Goal: Task Accomplishment & Management: Complete application form

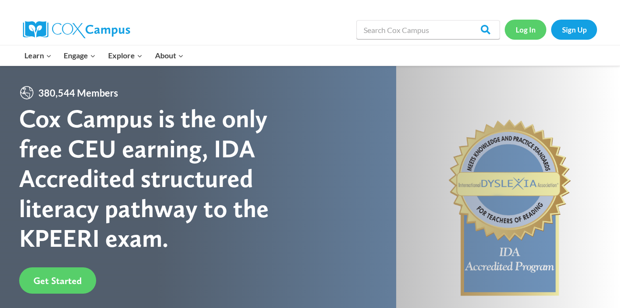
click at [523, 33] on link "Log In" at bounding box center [526, 30] width 42 height 20
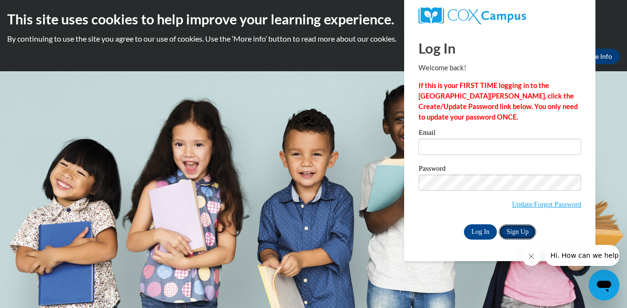
click at [527, 226] on link "Sign Up" at bounding box center [517, 231] width 37 height 15
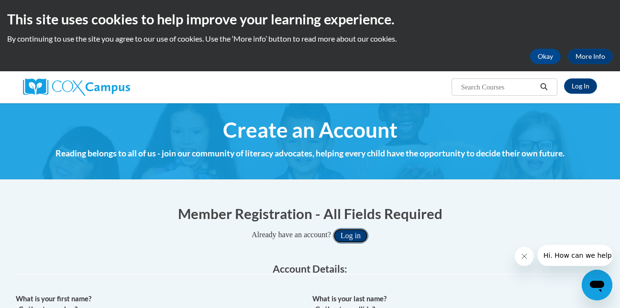
click at [359, 236] on button "Log in" at bounding box center [350, 235] width 35 height 15
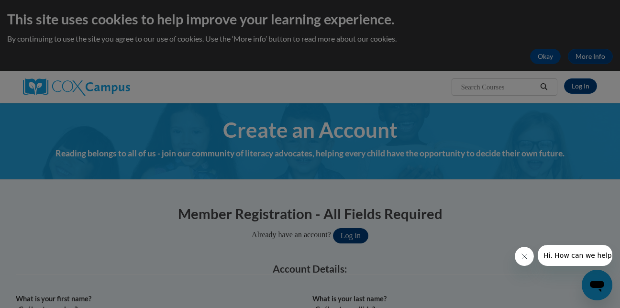
scroll to position [31, 0]
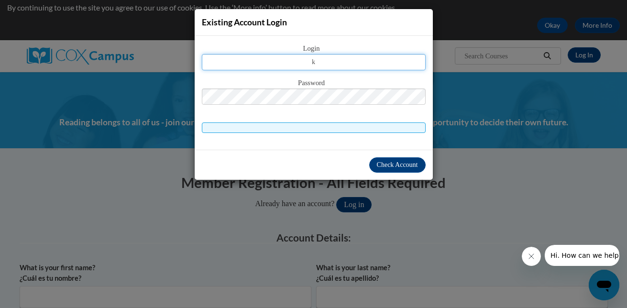
type input "[EMAIL_ADDRESS][DOMAIN_NAME]"
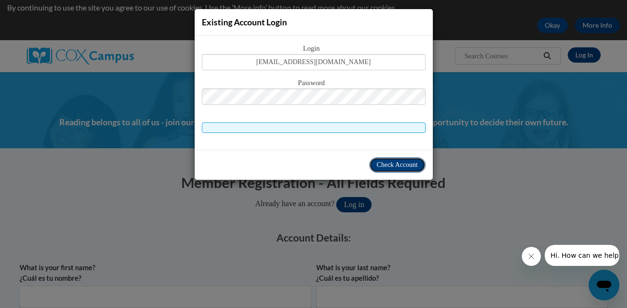
click at [404, 164] on span "Check Account" at bounding box center [397, 164] width 41 height 7
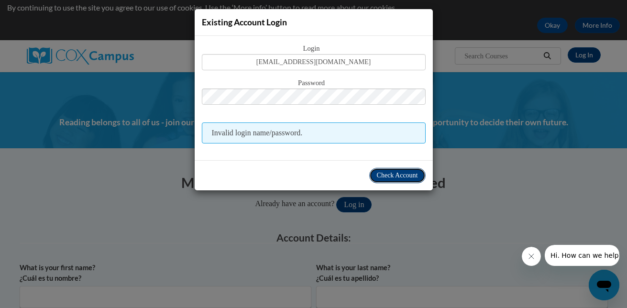
click at [393, 175] on span "Check Account" at bounding box center [397, 175] width 41 height 7
click at [431, 224] on div "Existing Account Login Login kennisd24@yahoo.com Password Invalid login name/pa…" at bounding box center [313, 154] width 627 height 308
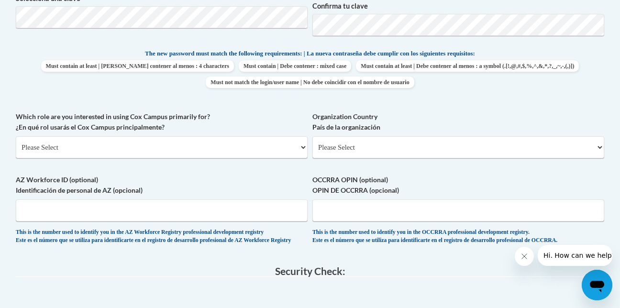
scroll to position [202, 0]
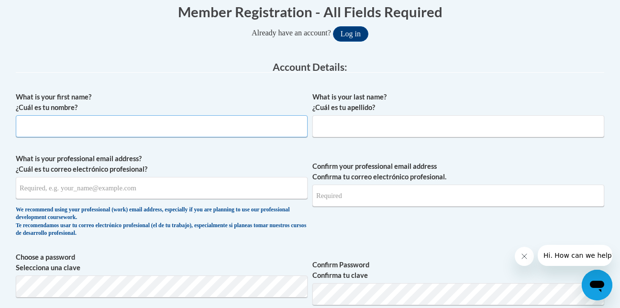
click at [57, 125] on input "What is your first name? ¿Cuál es tu nombre?" at bounding box center [162, 126] width 292 height 22
type input "Kennis"
click at [345, 134] on input "What is your last name? ¿Cuál es tu apellido?" at bounding box center [458, 126] width 292 height 22
type input "Veras"
click at [45, 188] on input "What is your professional email address? ¿Cuál es tu correo electrónico profesi…" at bounding box center [162, 188] width 292 height 22
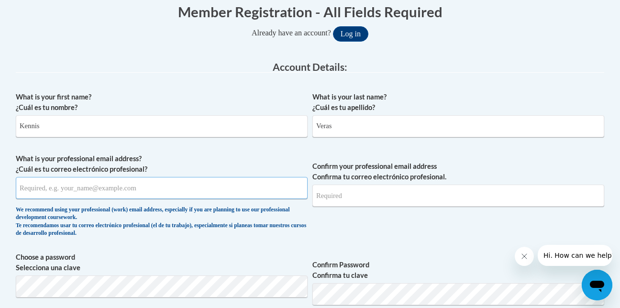
type input "[EMAIL_ADDRESS][DOMAIN_NAME]"
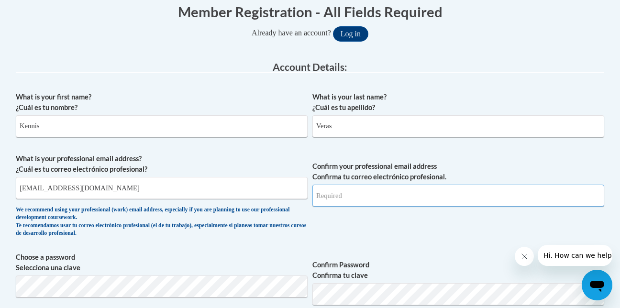
type input "[EMAIL_ADDRESS][DOMAIN_NAME]"
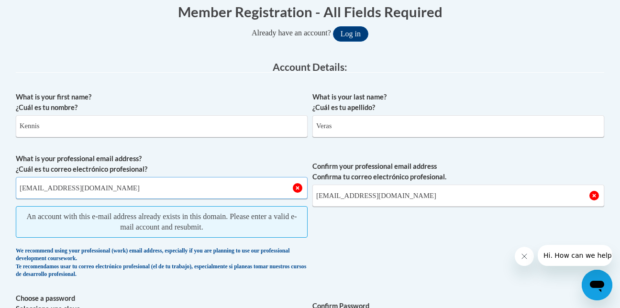
scroll to position [0, 0]
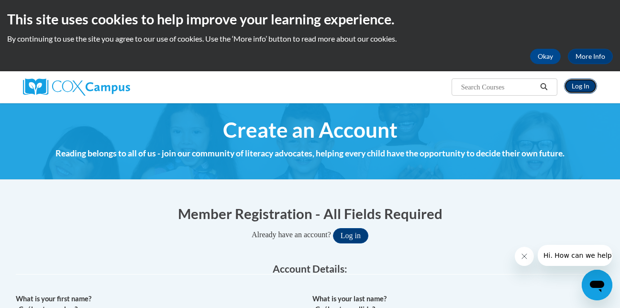
click at [580, 84] on link "Log In" at bounding box center [580, 85] width 33 height 15
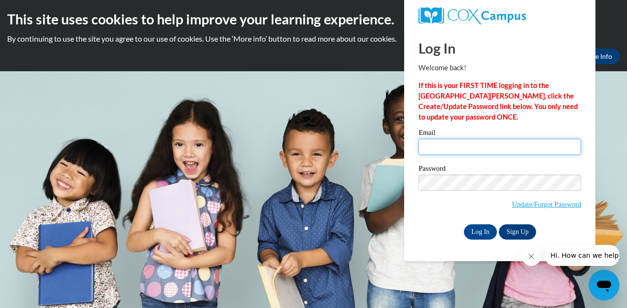
click at [456, 146] on input "Email" at bounding box center [500, 147] width 163 height 16
type input "[EMAIL_ADDRESS][DOMAIN_NAME]"
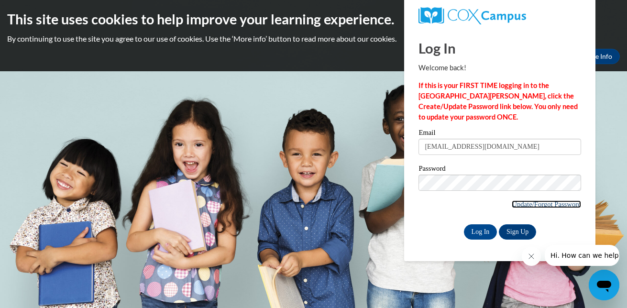
click at [571, 204] on link "Update/Forgot Password" at bounding box center [546, 204] width 69 height 8
click at [517, 232] on link "Sign Up" at bounding box center [517, 231] width 37 height 15
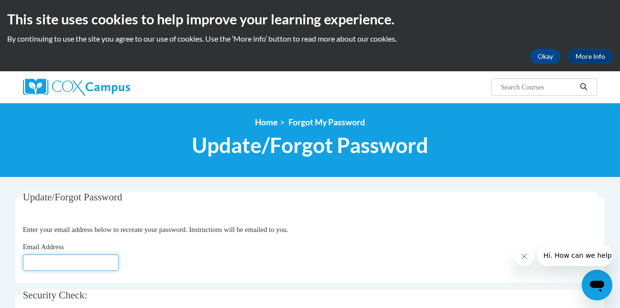
click at [42, 260] on input "Email Address" at bounding box center [71, 263] width 96 height 16
type input "[EMAIL_ADDRESS][DOMAIN_NAME]"
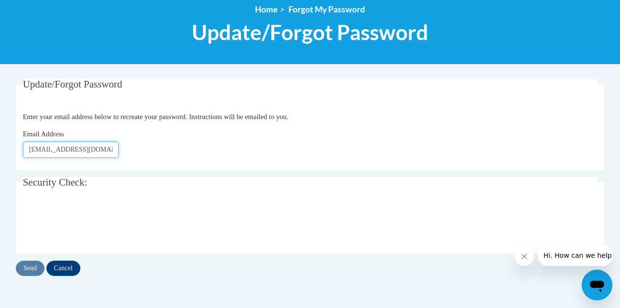
scroll to position [115, 0]
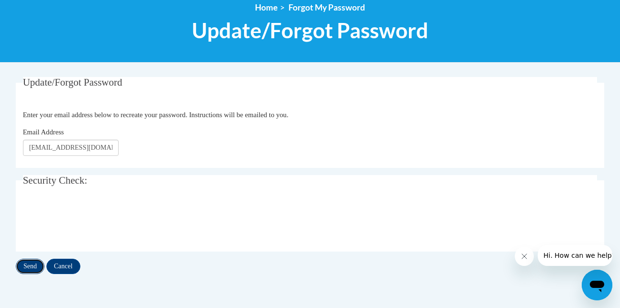
click at [23, 268] on input "Send" at bounding box center [30, 266] width 29 height 15
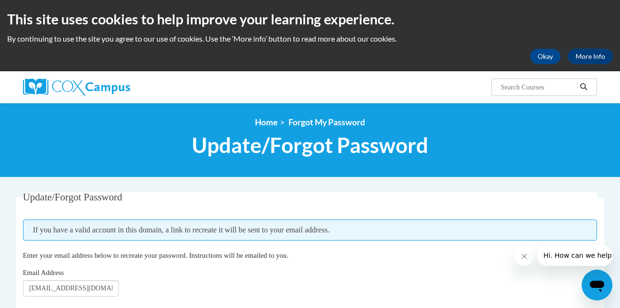
click at [525, 258] on icon "Close message from company" at bounding box center [524, 257] width 8 height 8
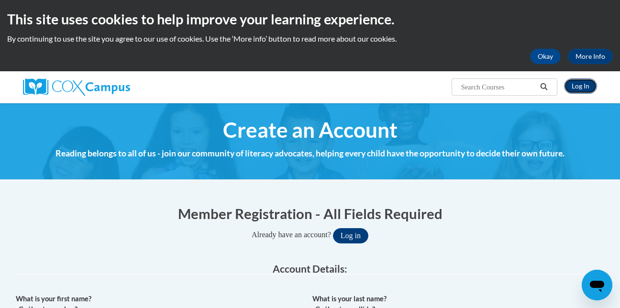
click at [581, 86] on link "Log In" at bounding box center [580, 85] width 33 height 15
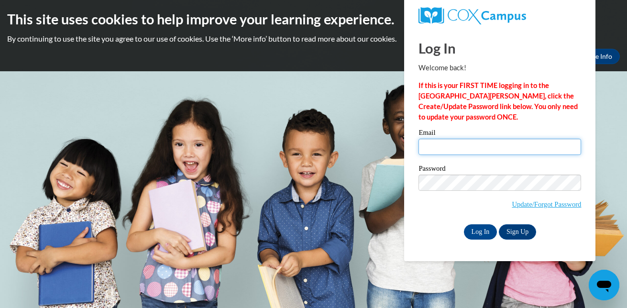
drag, startPoint x: 0, startPoint y: 0, endPoint x: 459, endPoint y: 147, distance: 481.7
click at [459, 147] on input "Email" at bounding box center [500, 147] width 163 height 16
type input "kennisd24@yahoo.com"
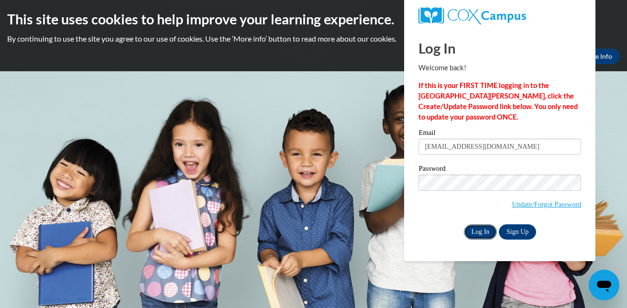
click at [485, 233] on input "Log In" at bounding box center [480, 231] width 33 height 15
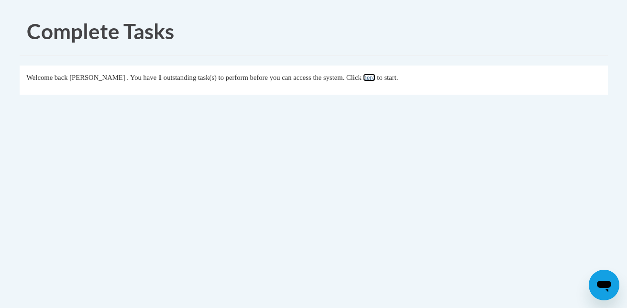
click at [375, 79] on link "here" at bounding box center [369, 78] width 12 height 8
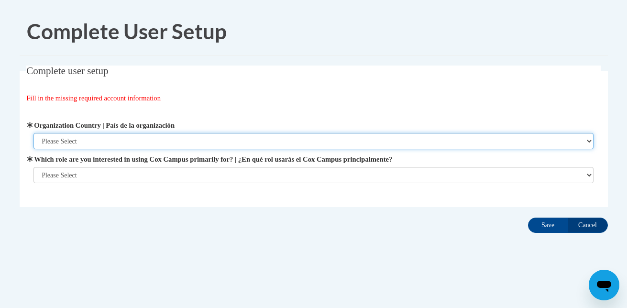
click at [83, 140] on select "Please Select [GEOGRAPHIC_DATA] | [GEOGRAPHIC_DATA] Outside of [GEOGRAPHIC_DATA…" at bounding box center [313, 141] width 560 height 16
select select "ad49bcad-a171-4b2e-b99c-48b446064914"
click at [33, 133] on select "Please Select [GEOGRAPHIC_DATA] | [GEOGRAPHIC_DATA] Outside of [GEOGRAPHIC_DATA…" at bounding box center [313, 141] width 560 height 16
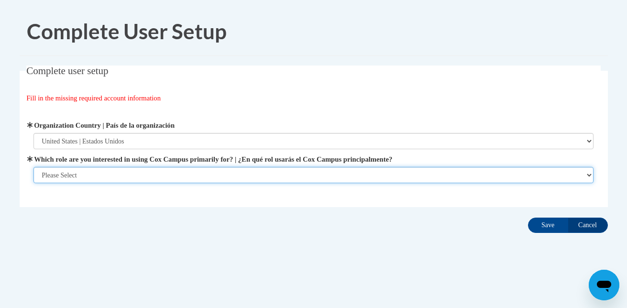
click at [590, 175] on select "Please Select College/University | Colegio/Universidad Community/Nonprofit Part…" at bounding box center [313, 175] width 560 height 16
select select "fbf2d438-af2f-41f8-98f1-81c410e29de3"
click at [33, 183] on select "Please Select College/University | Colegio/Universidad Community/Nonprofit Part…" at bounding box center [313, 175] width 560 height 16
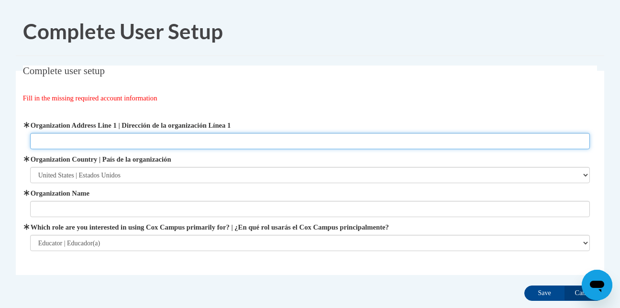
click at [78, 140] on input "Organization Address Line 1 | Dirección de la organización Línea 1" at bounding box center [310, 141] width 560 height 16
type input "[STREET_ADDRESS]"
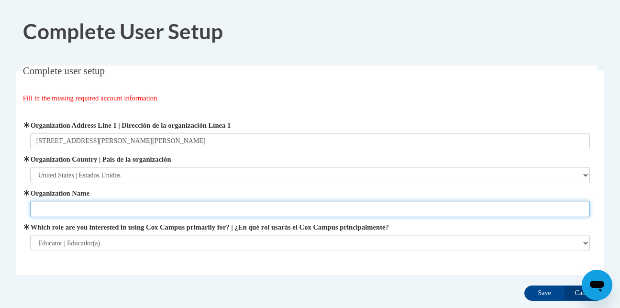
type input "Kennis Family Daycare"
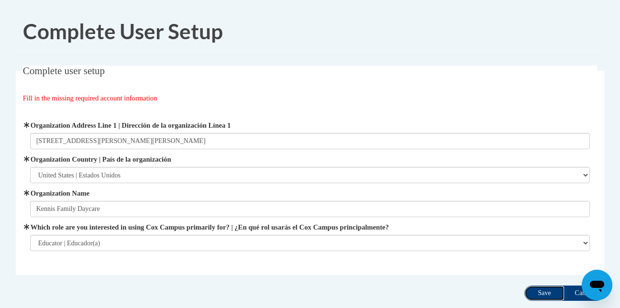
click at [533, 294] on input "Save" at bounding box center [544, 293] width 40 height 15
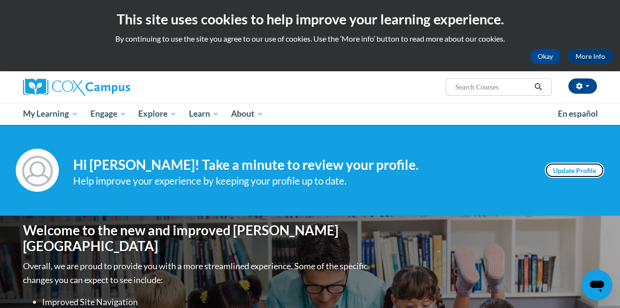
click at [575, 171] on link "Update Profile" at bounding box center [574, 170] width 59 height 15
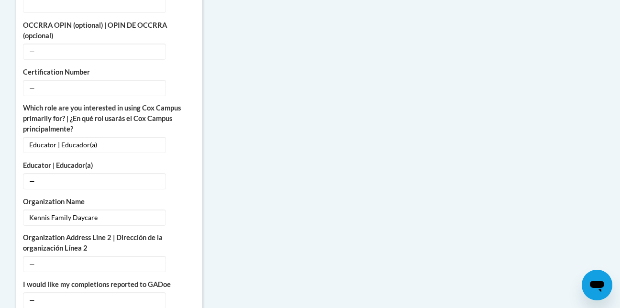
scroll to position [15, 0]
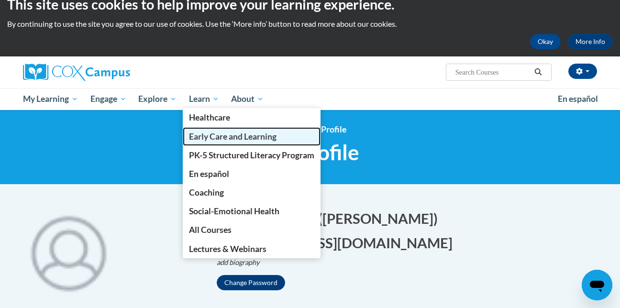
click at [244, 137] on span "Early Care and Learning" at bounding box center [233, 137] width 88 height 10
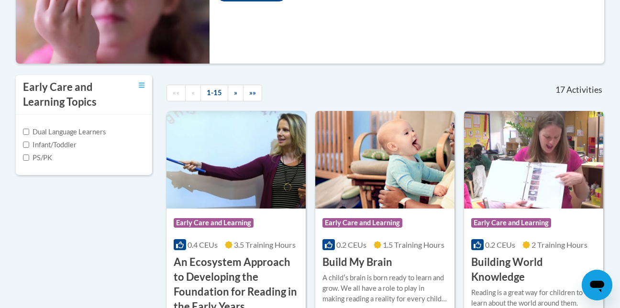
scroll to position [274, 0]
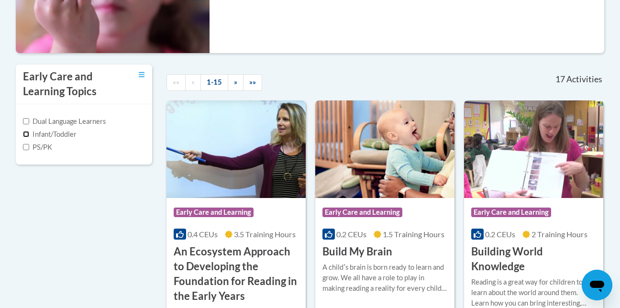
click at [28, 134] on input "Infant/Toddler" at bounding box center [26, 134] width 6 height 6
checkbox input "true"
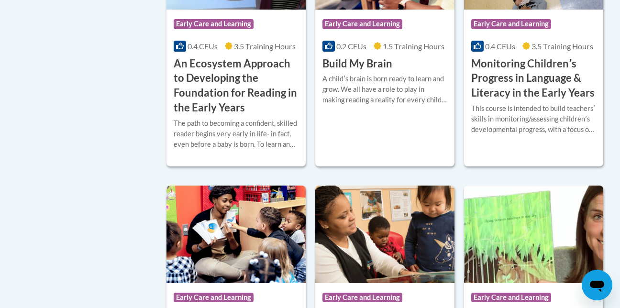
scroll to position [187, 0]
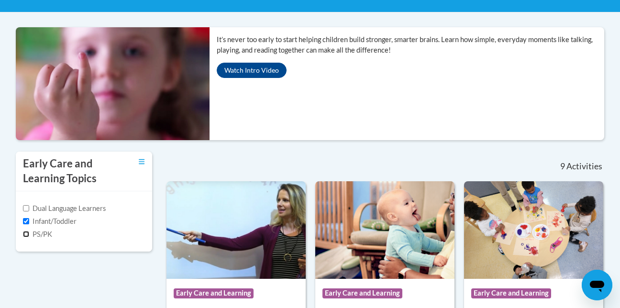
click at [24, 235] on input "PS/PK" at bounding box center [26, 234] width 6 height 6
checkbox input "true"
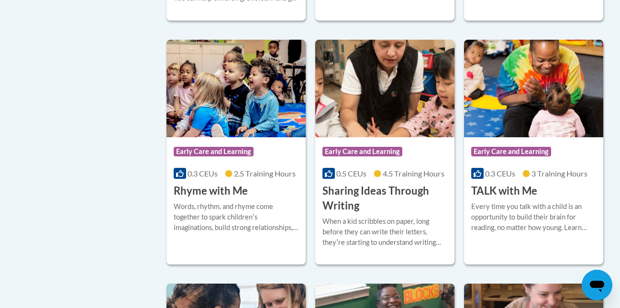
scroll to position [1086, 0]
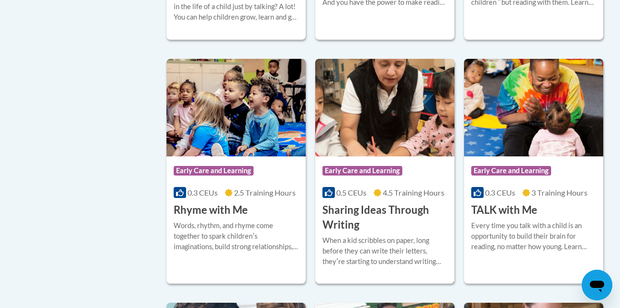
click at [356, 207] on h3 "Sharing Ideas Through Writing" at bounding box center [384, 218] width 125 height 30
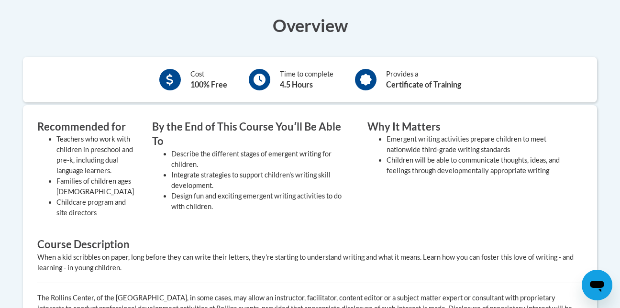
scroll to position [310, 0]
